Goal: Go to known website: Go to known website

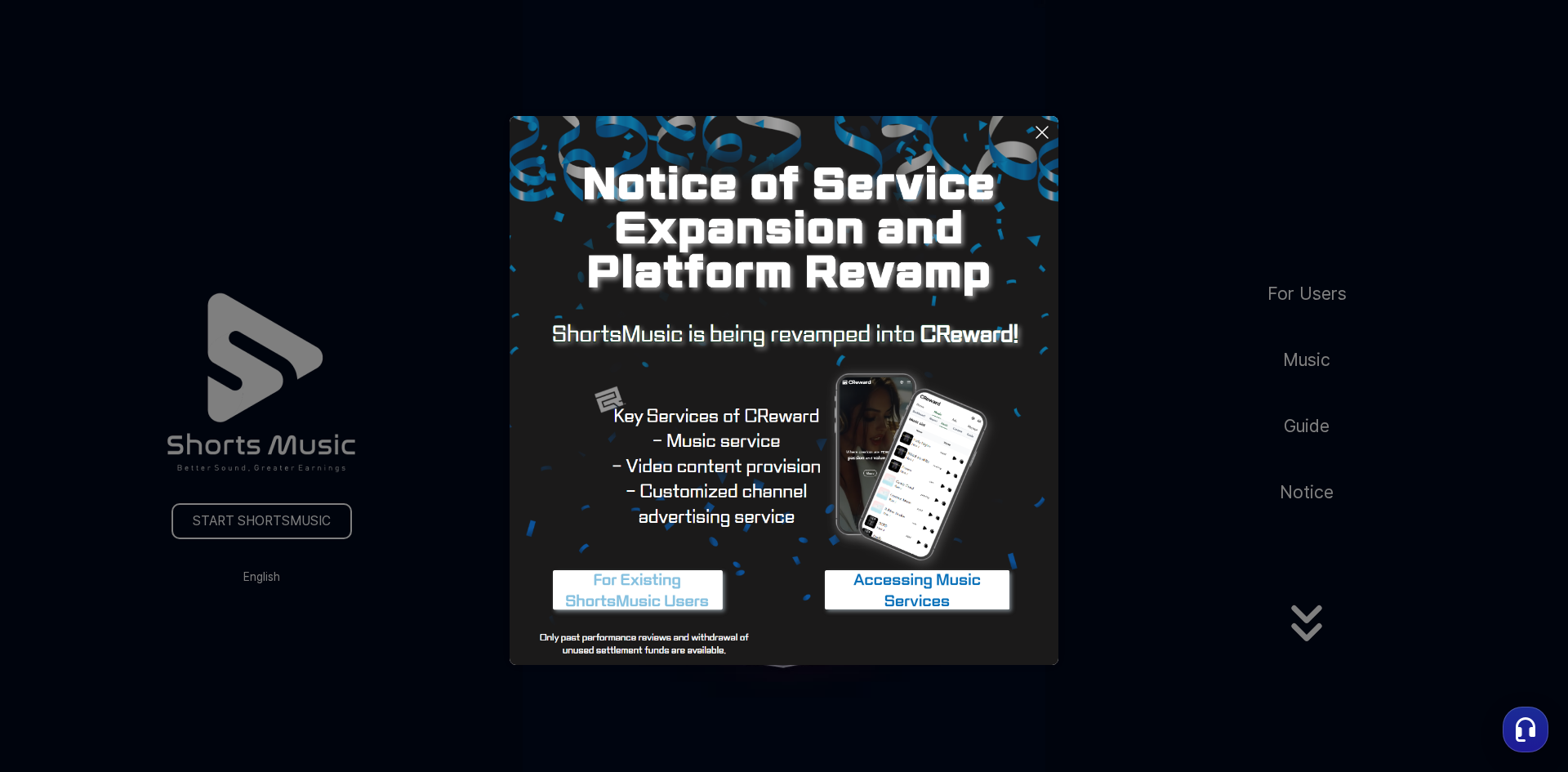
drag, startPoint x: 1229, startPoint y: 375, endPoint x: 1217, endPoint y: 360, distance: 19.2
click at [1223, 367] on button at bounding box center [784, 386] width 1568 height 772
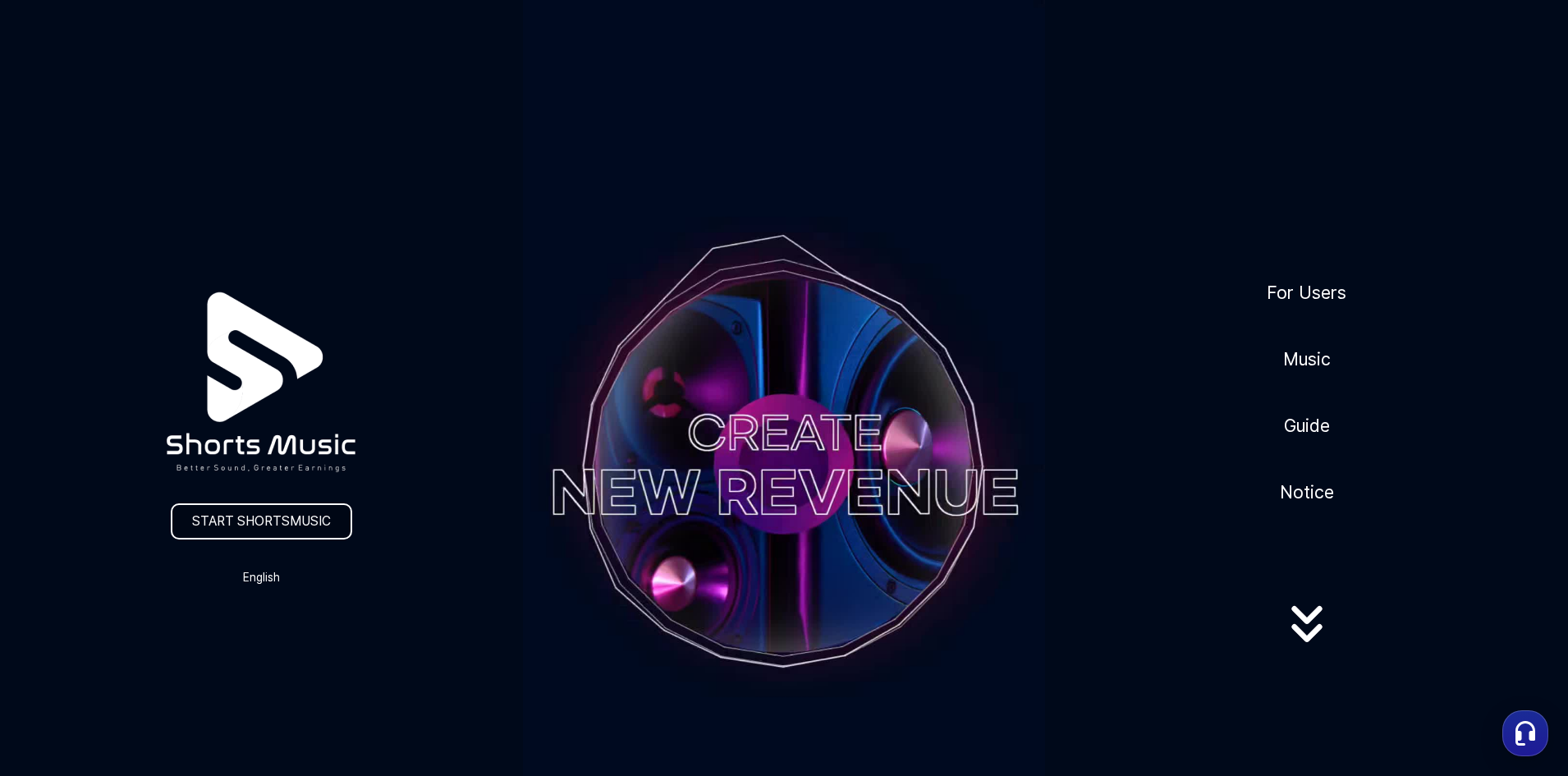
click at [295, 521] on link "START SHORTSMUSIC" at bounding box center [261, 521] width 182 height 36
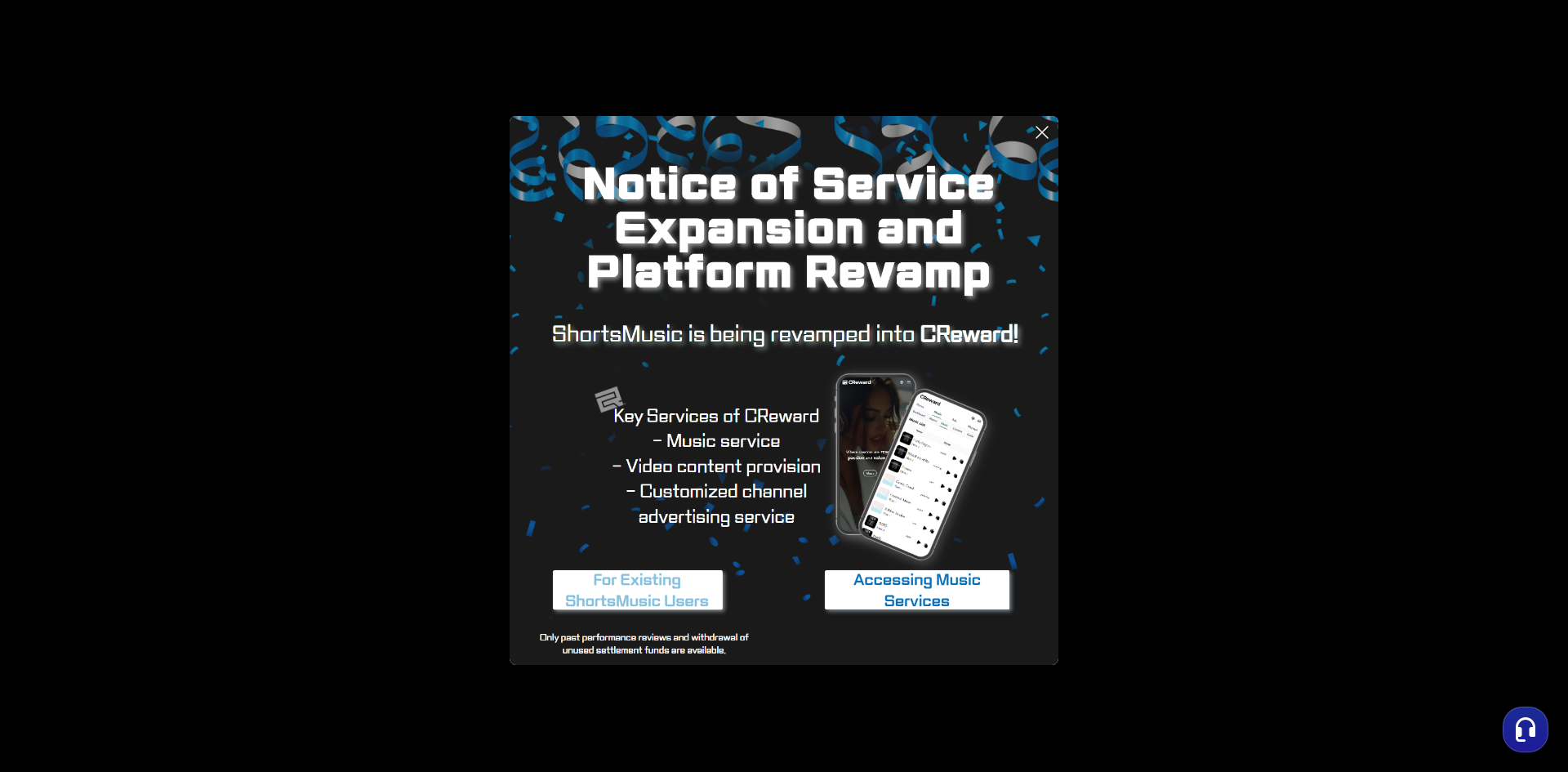
click at [894, 589] on img at bounding box center [917, 591] width 204 height 61
click at [861, 589] on img at bounding box center [917, 591] width 204 height 61
